Goal: Task Accomplishment & Management: Use online tool/utility

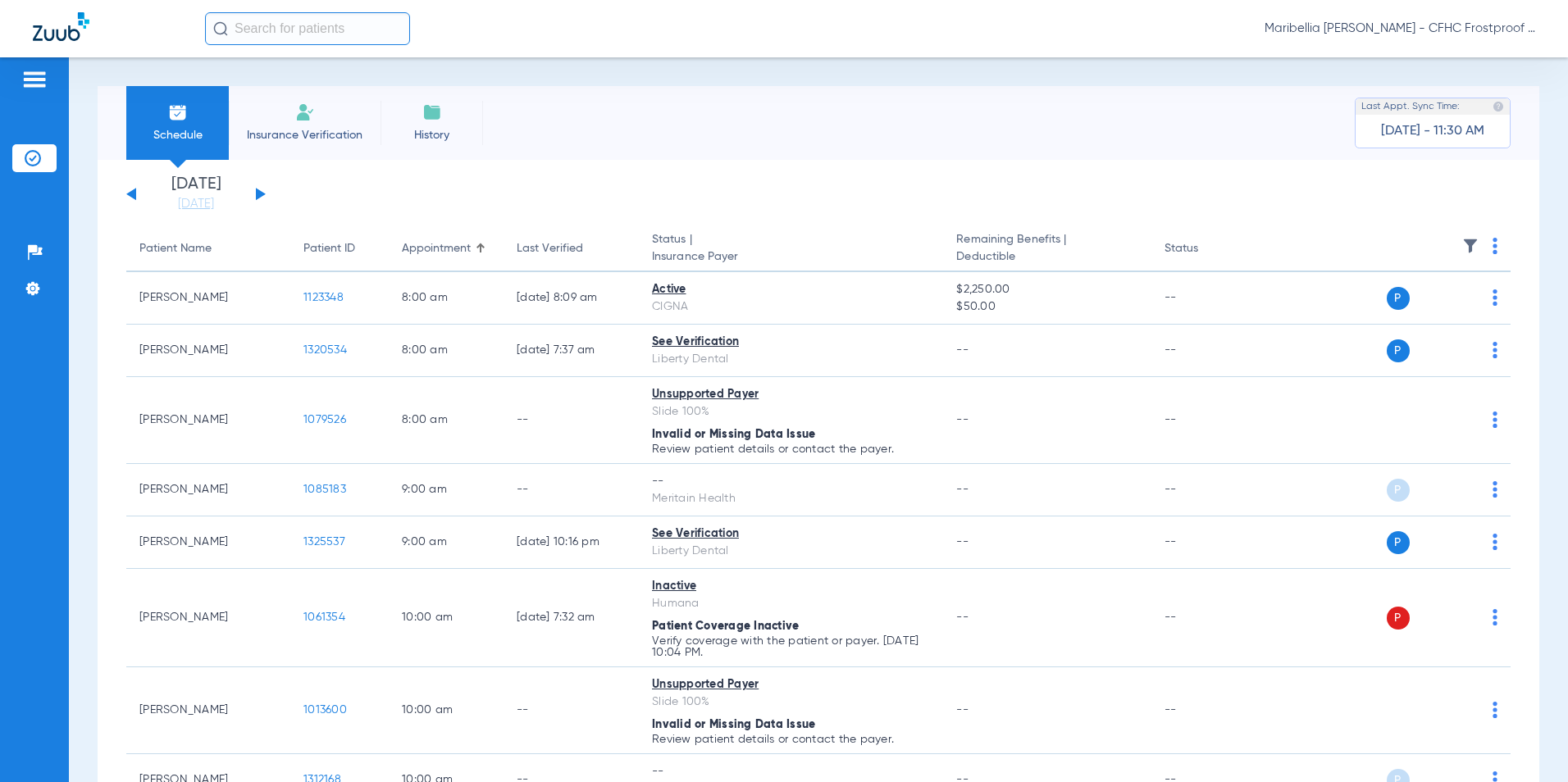
click at [257, 191] on button at bounding box center [261, 194] width 10 height 12
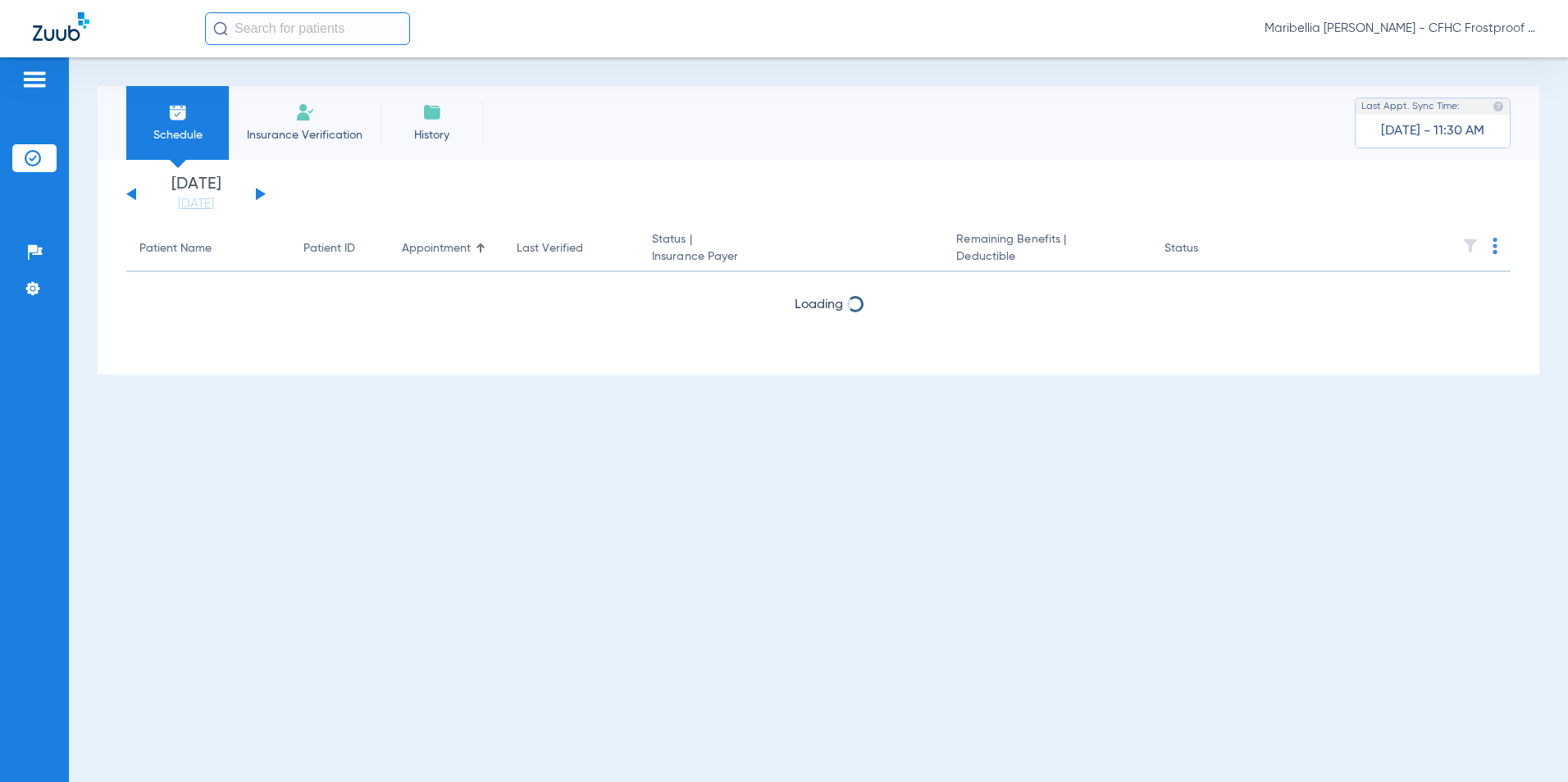
click at [257, 191] on button at bounding box center [261, 194] width 10 height 12
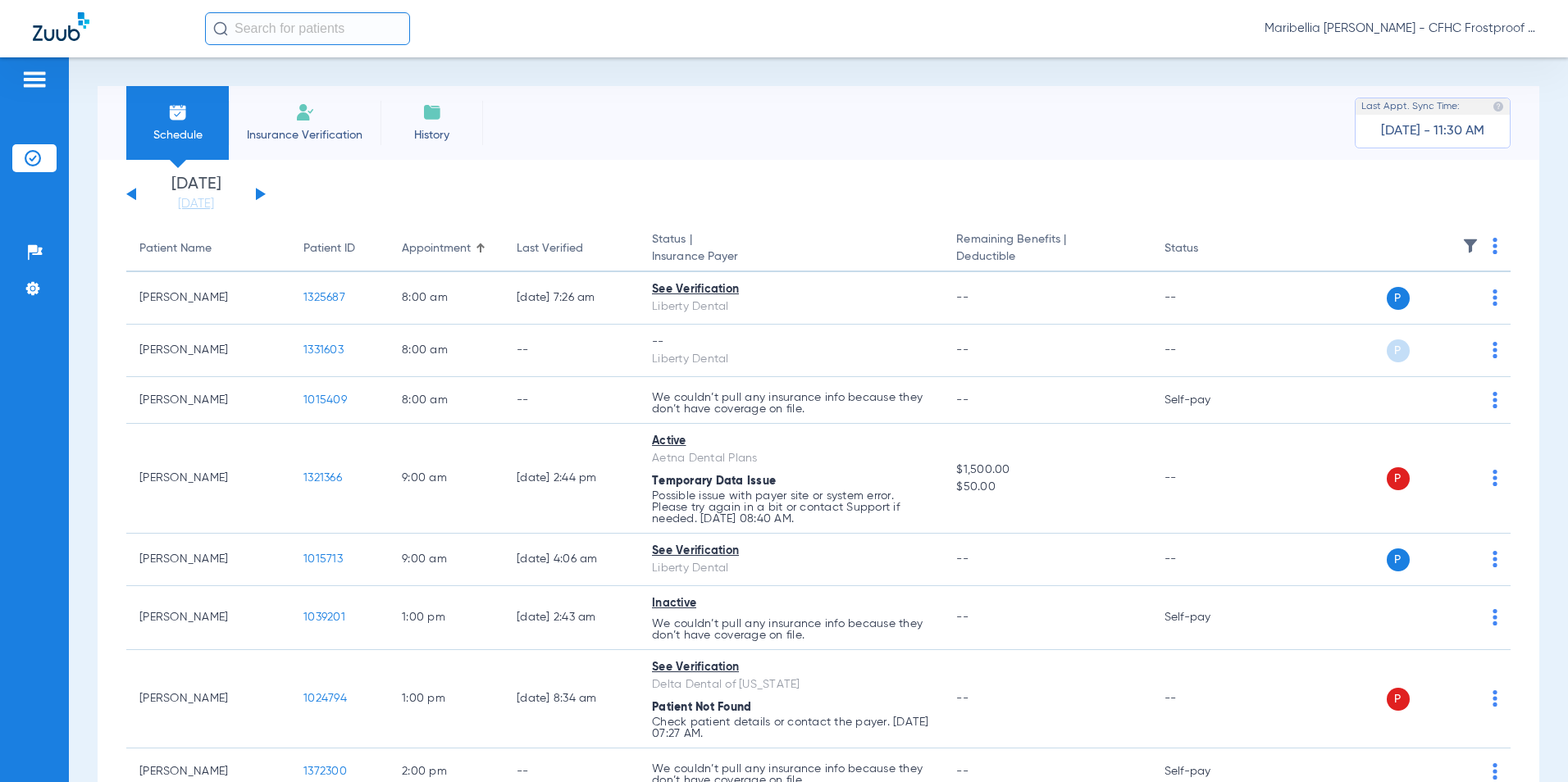
click at [257, 191] on button at bounding box center [261, 194] width 10 height 12
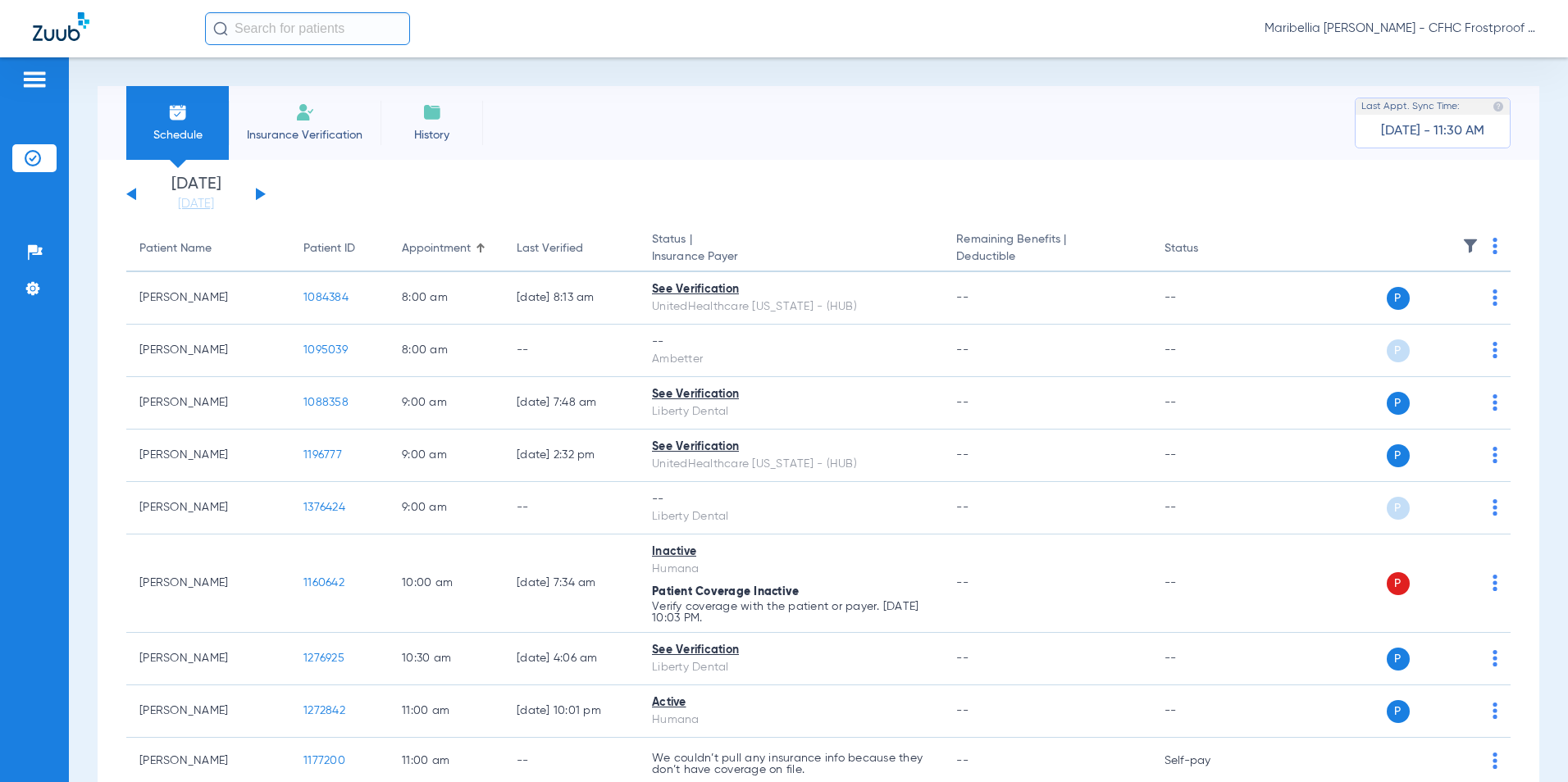
click at [1486, 246] on th at bounding box center [1386, 249] width 248 height 46
click at [1485, 247] on th at bounding box center [1386, 249] width 248 height 46
click at [1493, 248] on img at bounding box center [1495, 246] width 5 height 16
click at [1452, 319] on button "Verify All" at bounding box center [1422, 311] width 125 height 33
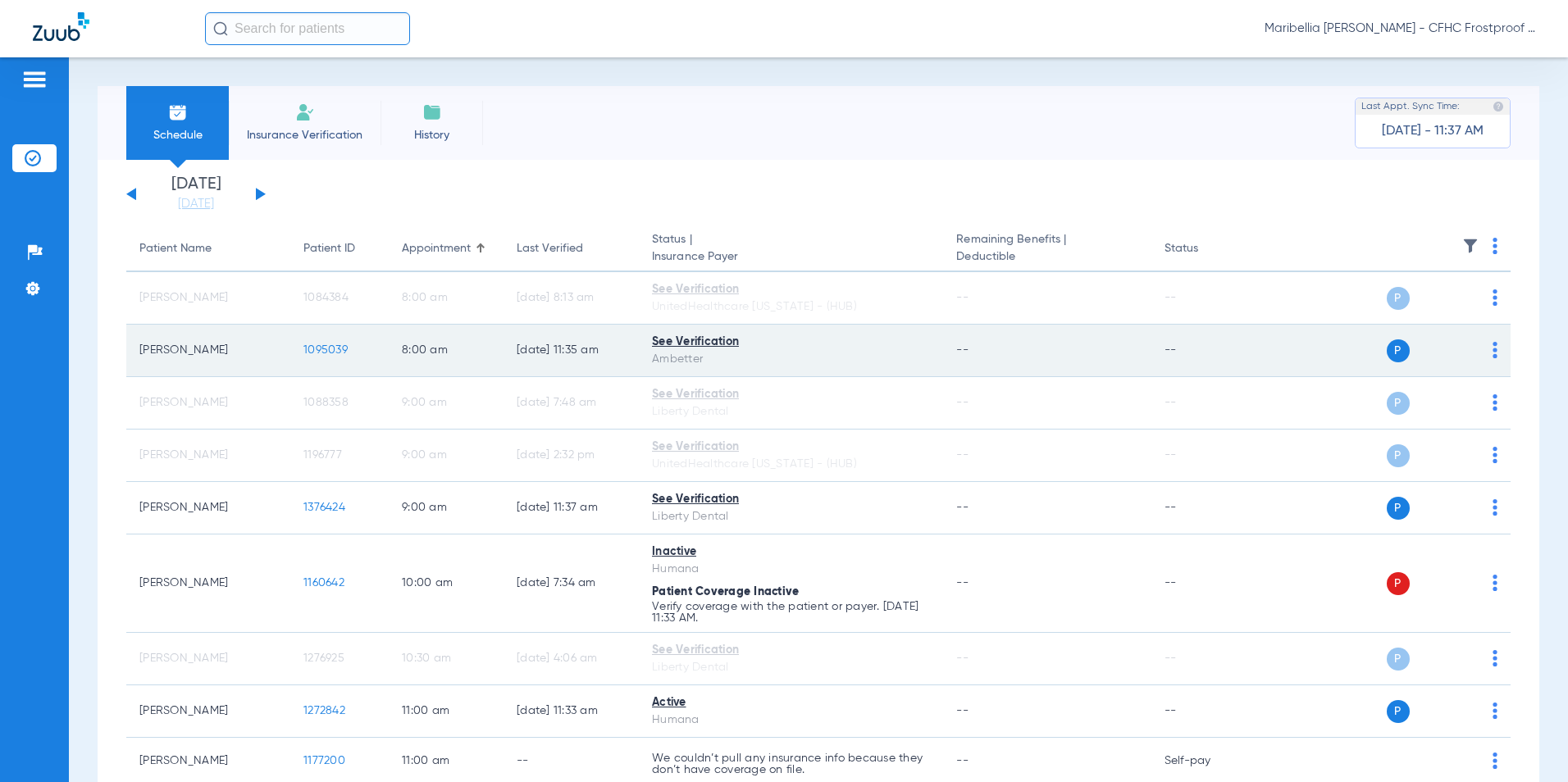
click at [330, 349] on span "1095039" at bounding box center [326, 350] width 45 height 12
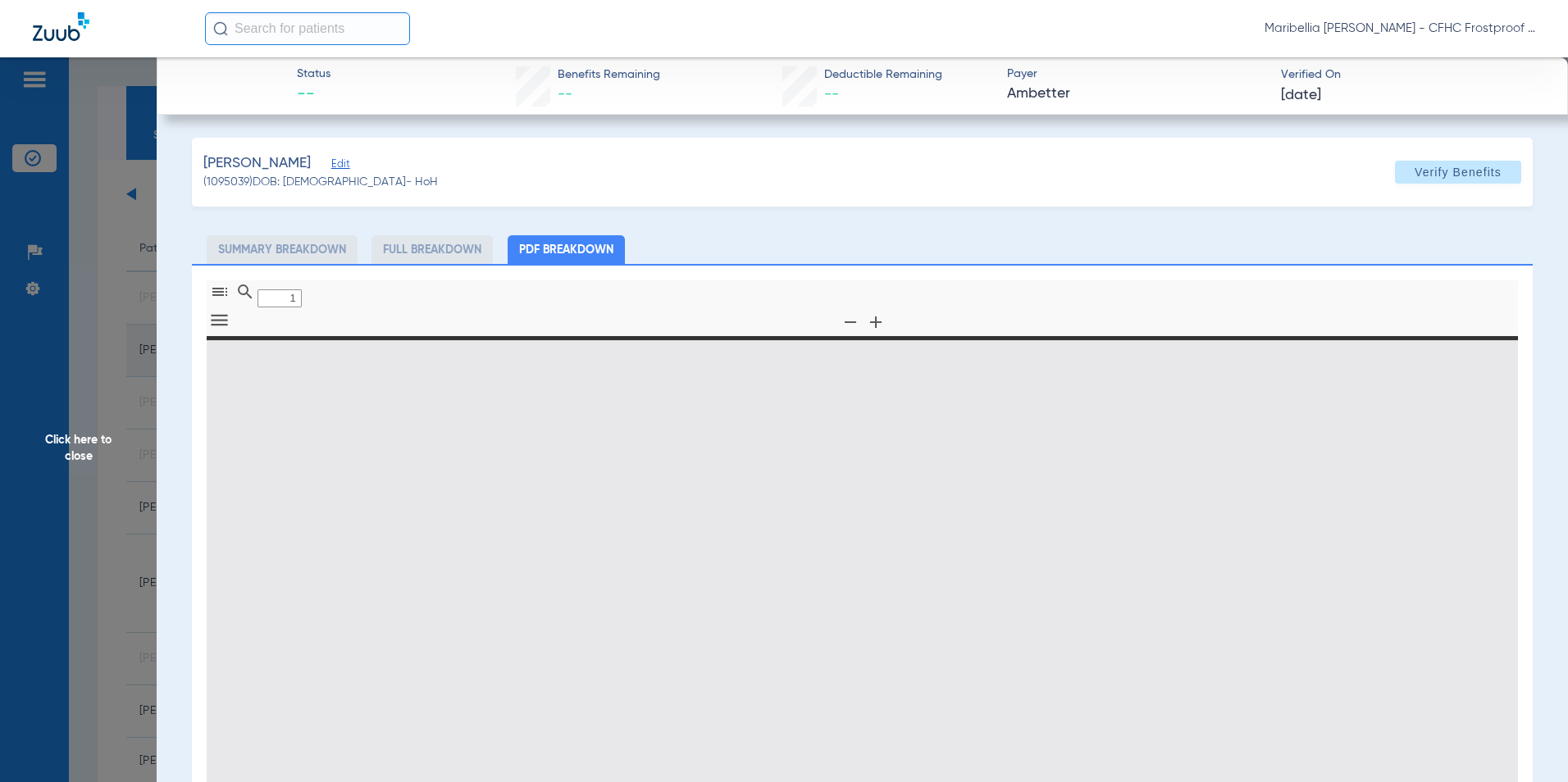
type input "0"
select select "page-width"
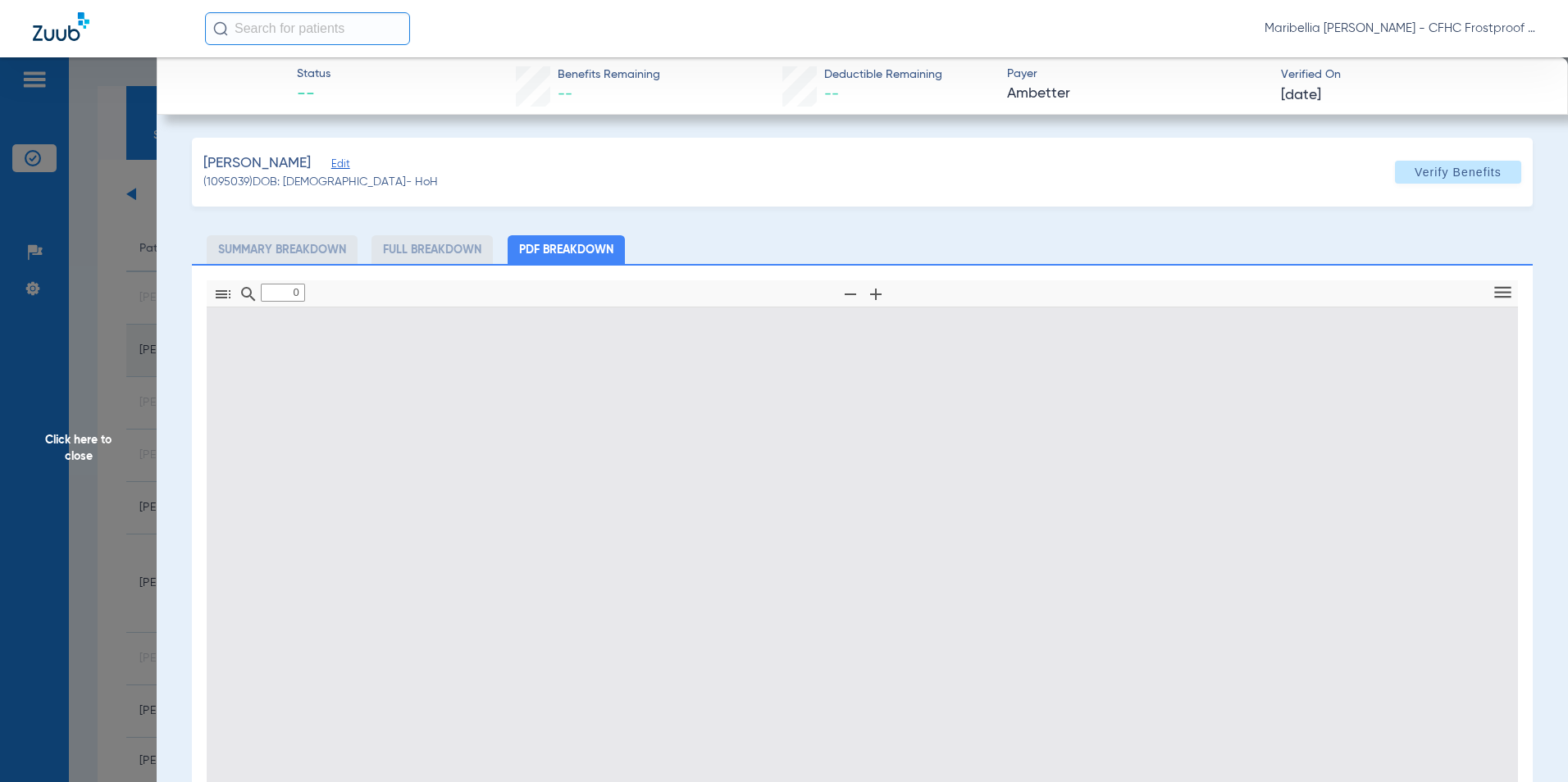
type input "1"
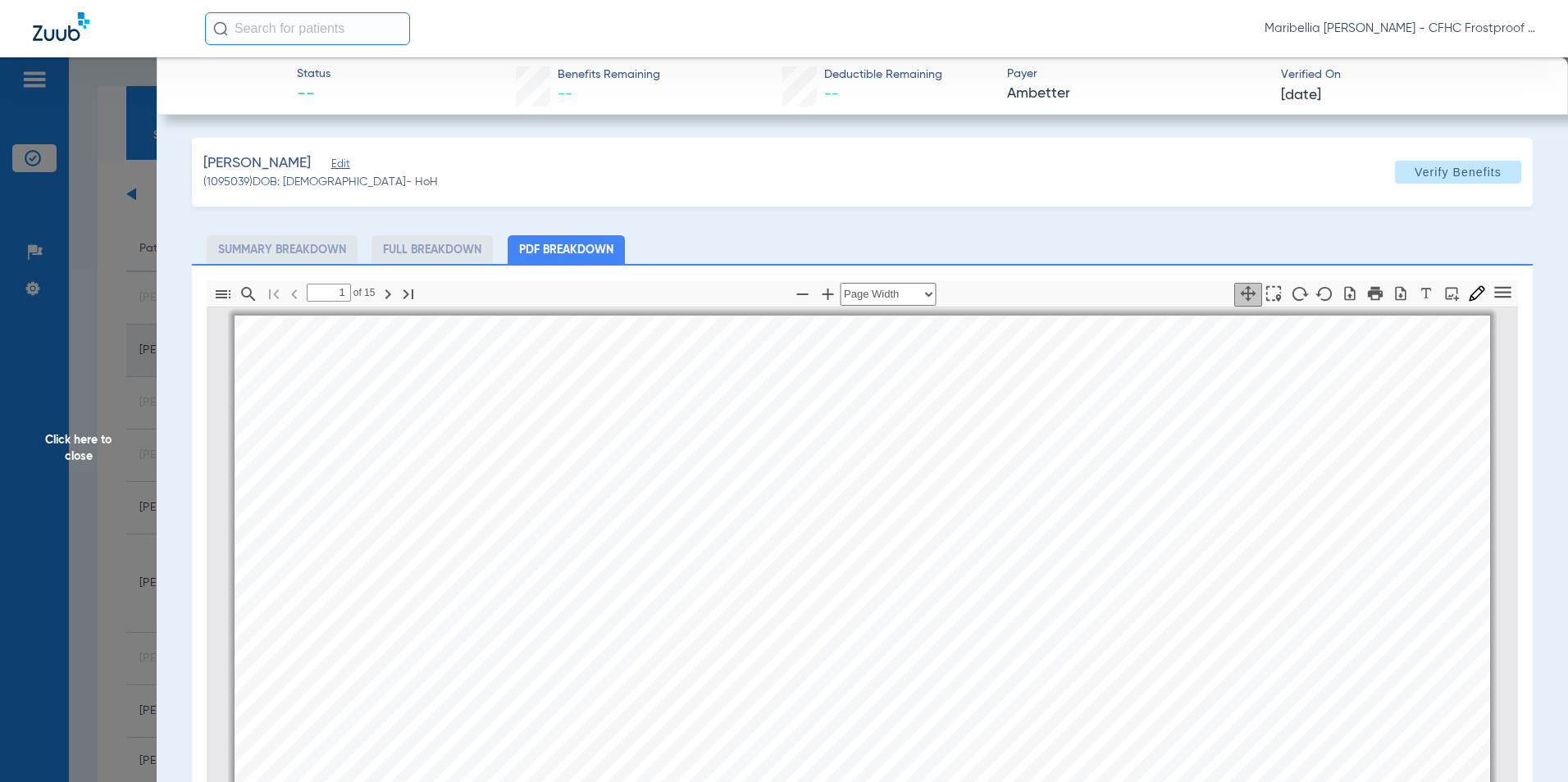
scroll to position [8, 0]
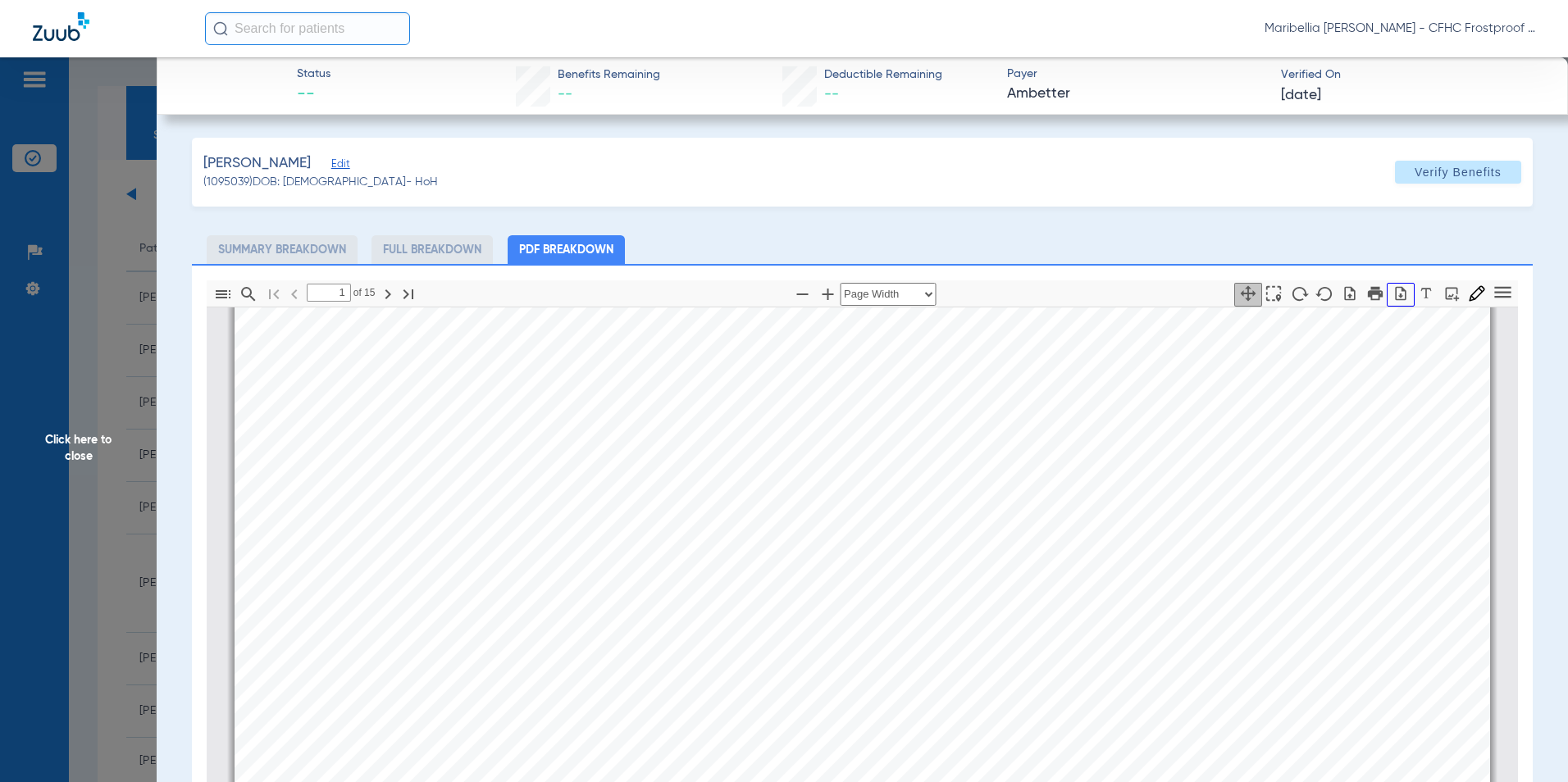
click at [1393, 300] on icon "button" at bounding box center [1401, 294] width 17 height 16
